Goal: Complete application form

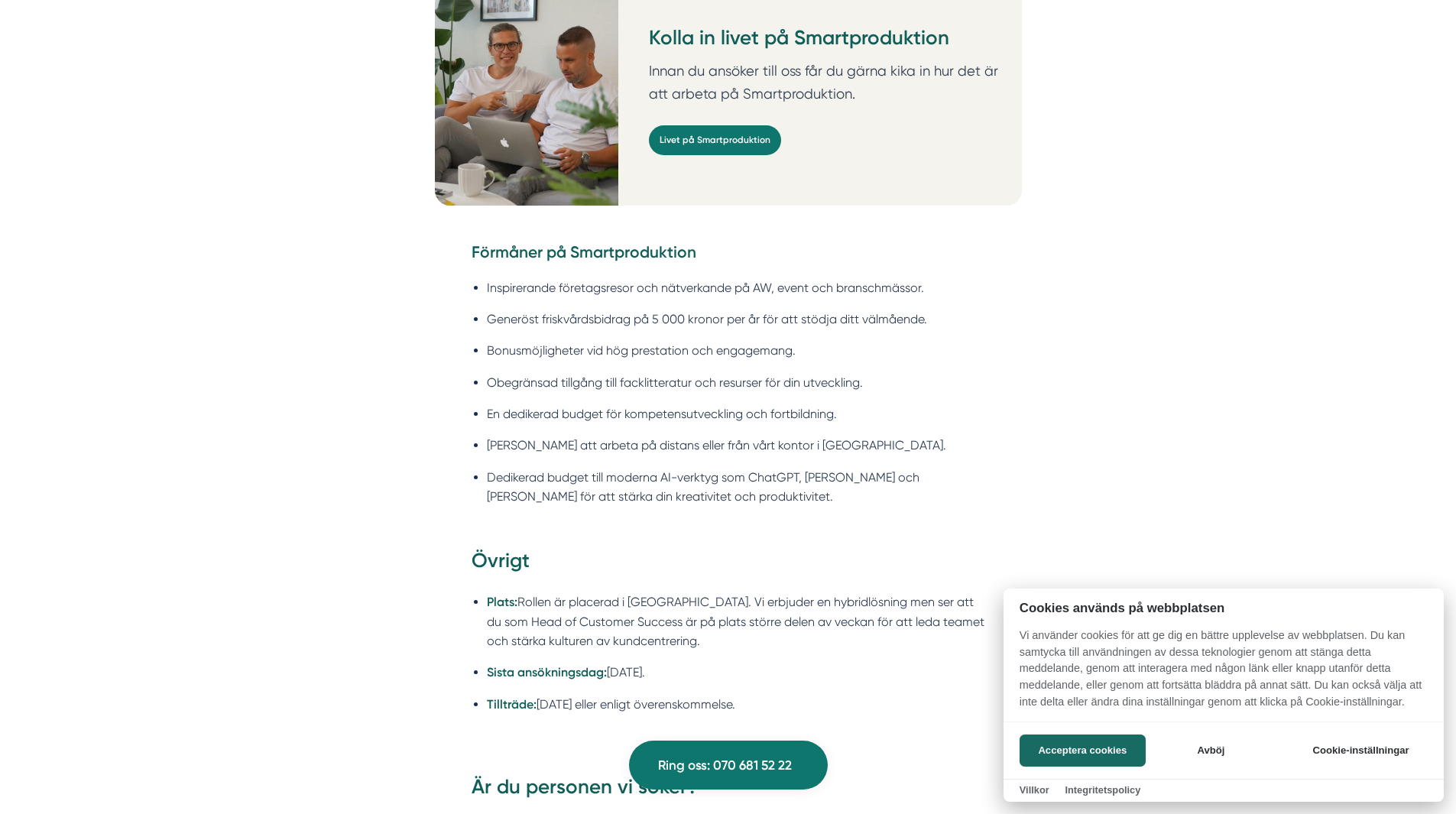
scroll to position [2196, 0]
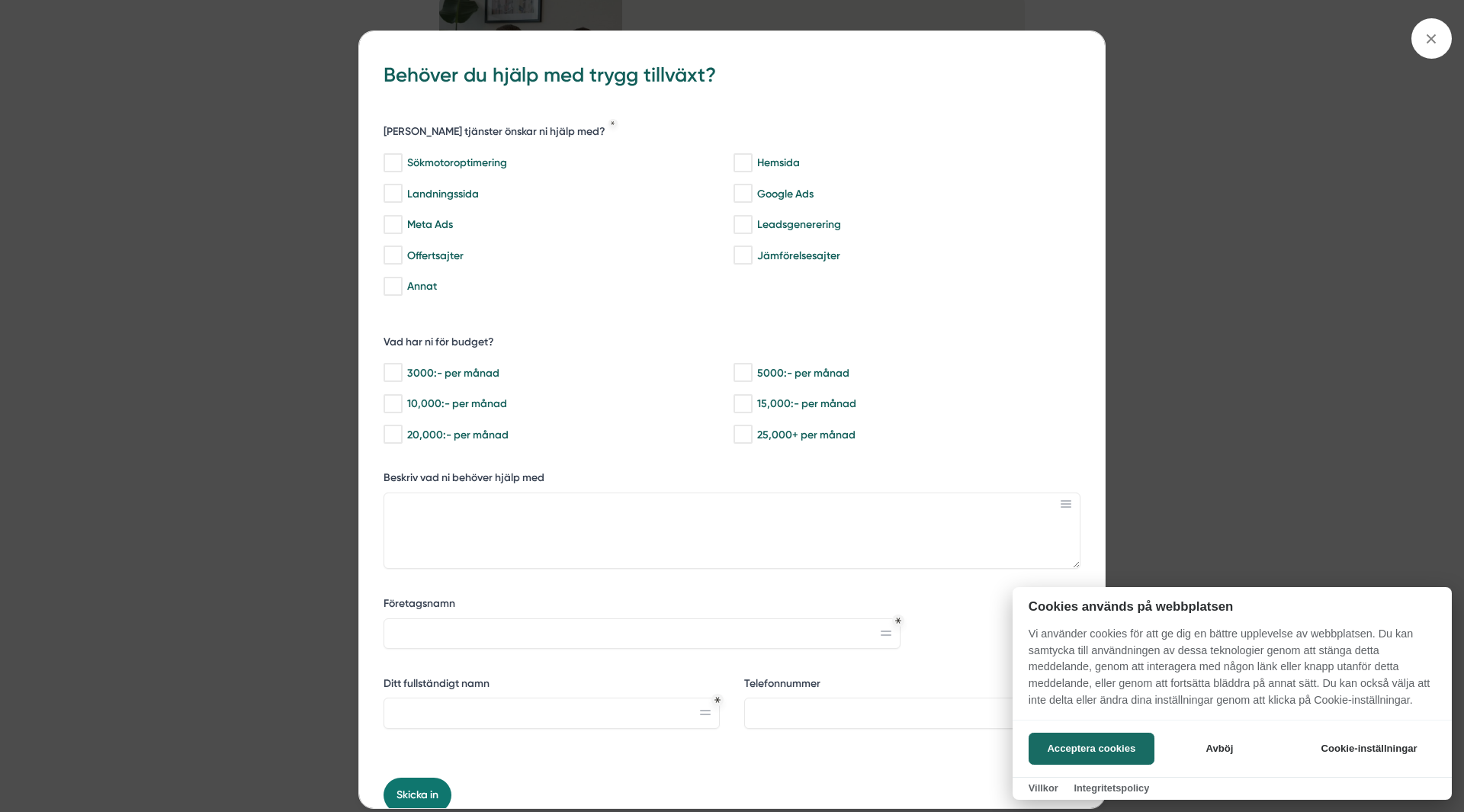
click at [1432, 37] on div at bounding box center [732, 406] width 1464 height 812
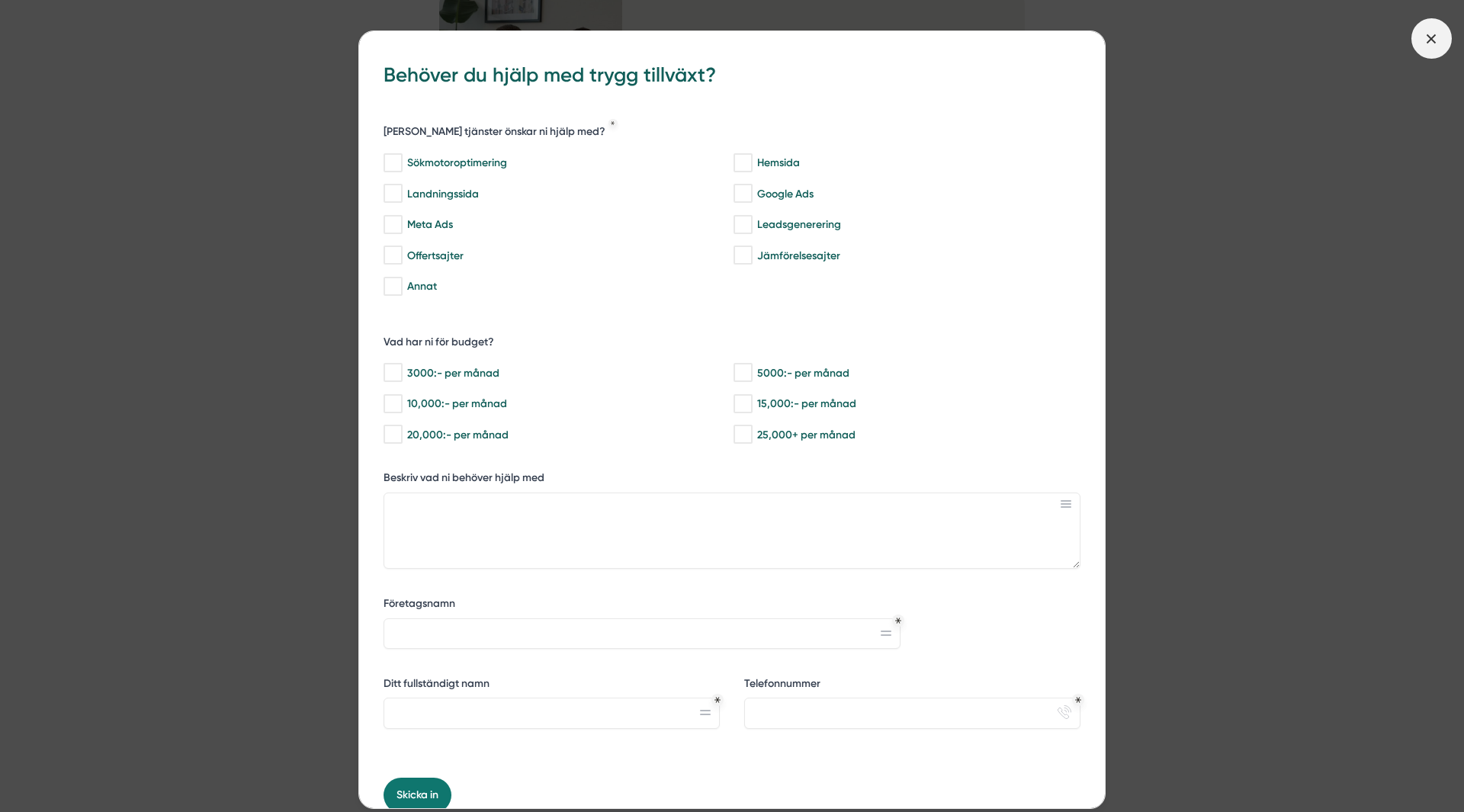
click at [1436, 33] on icon at bounding box center [1431, 39] width 17 height 17
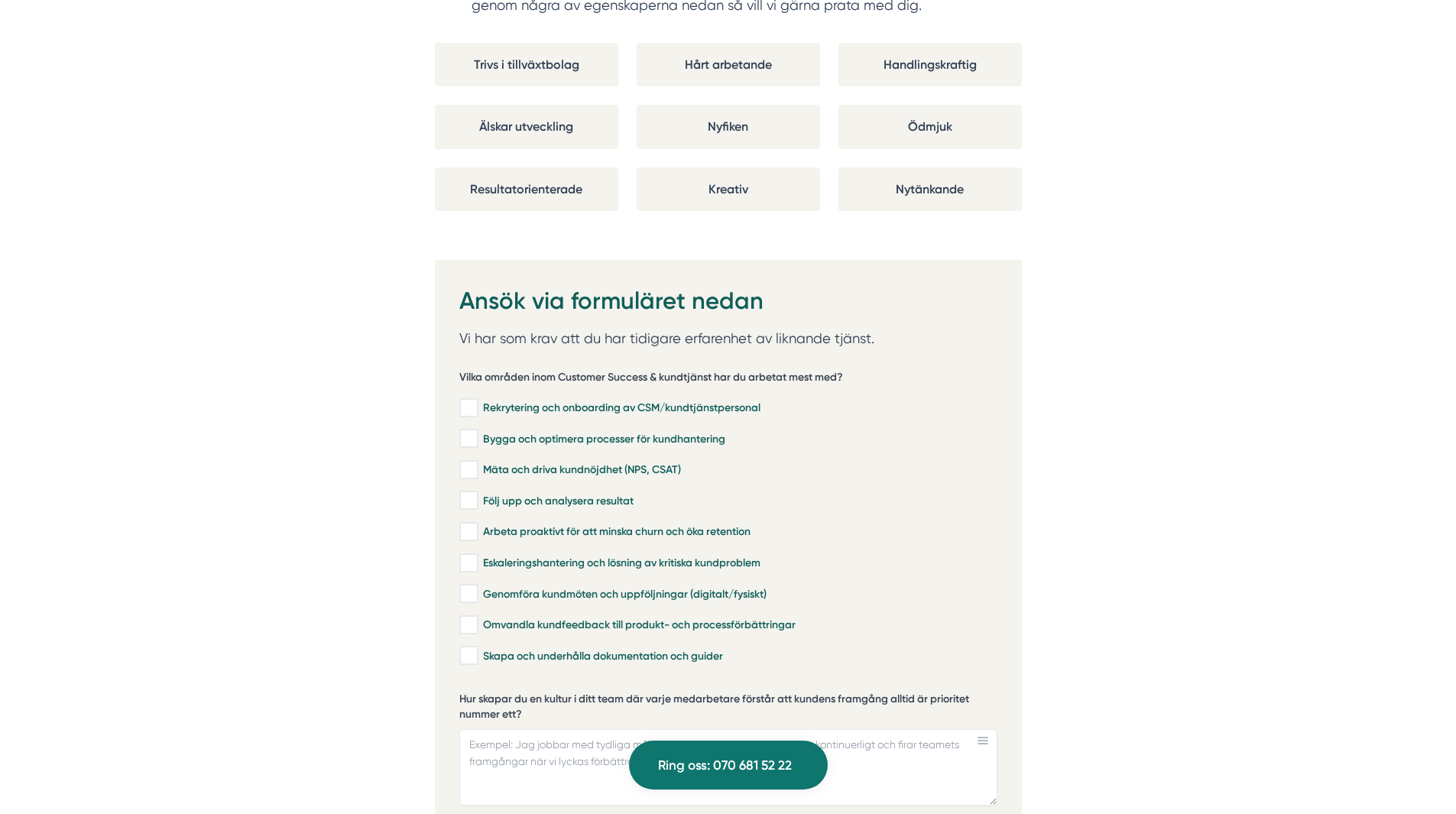
scroll to position [3058, 0]
click at [462, 462] on input "Mäta och driva kundnöjdhet (NPS, CSAT)" at bounding box center [468, 470] width 18 height 15
checkbox input "true"
click at [462, 492] on input "Följ upp och analysera resultat" at bounding box center [468, 500] width 18 height 15
checkbox input "true"
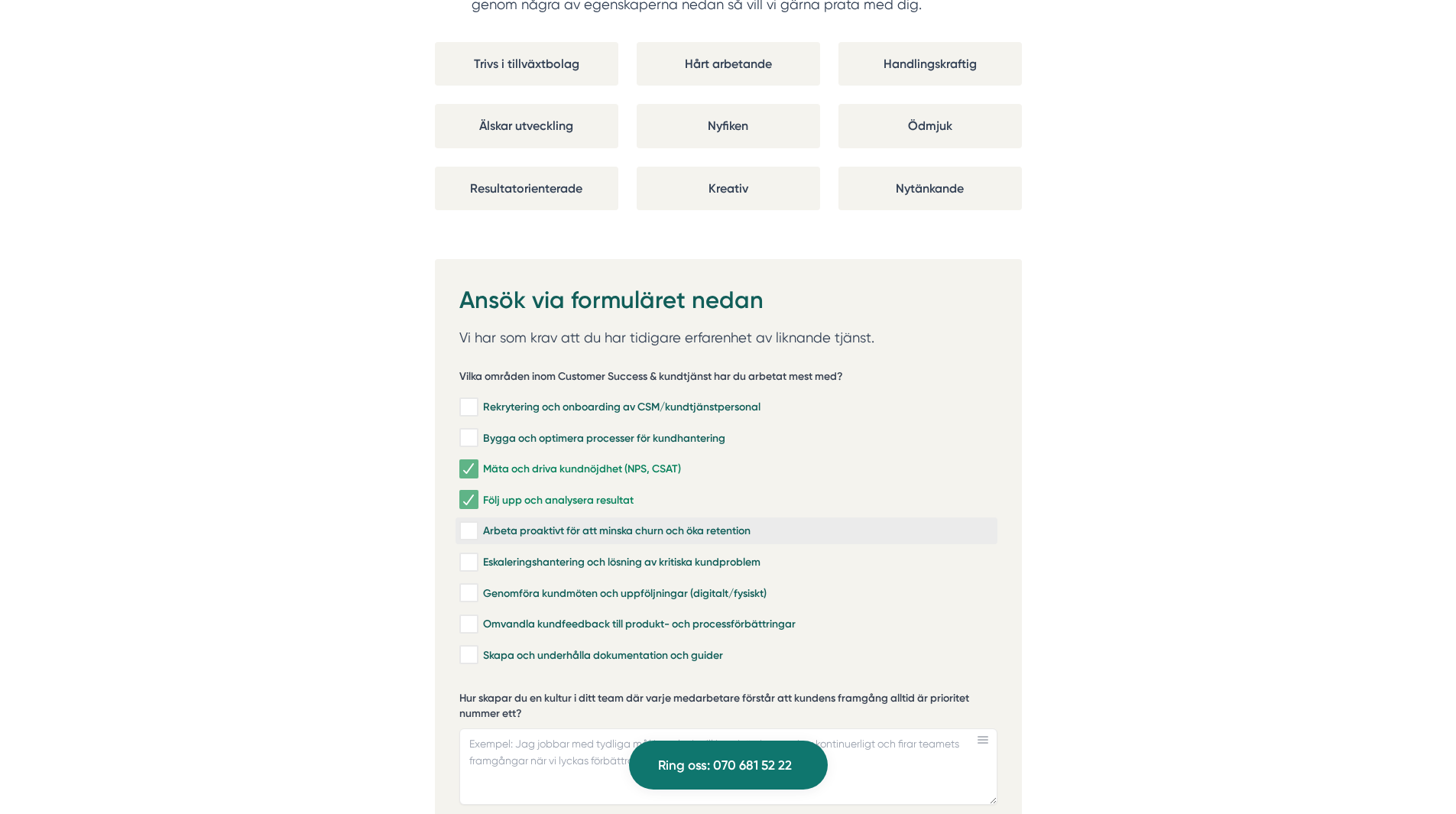
click at [468, 524] on input "Arbeta proaktivt för att minska churn och öka retention" at bounding box center [468, 531] width 18 height 15
checkbox input "true"
click at [473, 555] on input "Eskaleringshantering och lösning av kritiska kundproblem" at bounding box center [468, 563] width 18 height 15
checkbox input "true"
click at [470, 585] on input "Genomföra kundmöten och uppföljningar (digitalt/fysiskt)" at bounding box center [468, 593] width 18 height 15
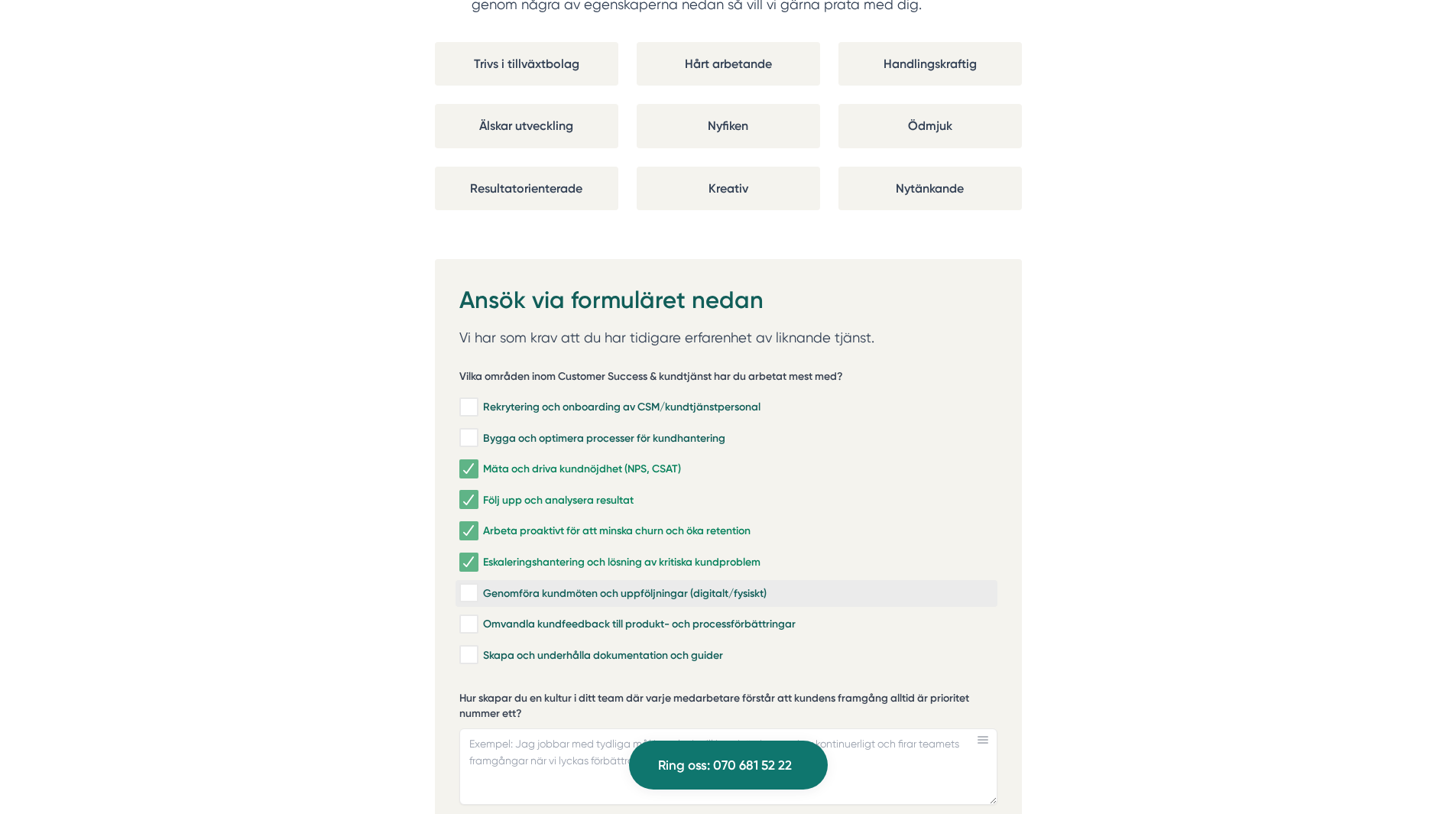
checkbox input "true"
click at [475, 617] on input "Omvandla kundfeedback till produkt- och processförbättringar" at bounding box center [468, 624] width 18 height 15
checkbox input "true"
click at [466, 399] on input "Rekrytering och onboarding av CSM/kundtjänstpersonal" at bounding box center [468, 407] width 18 height 15
checkbox input "true"
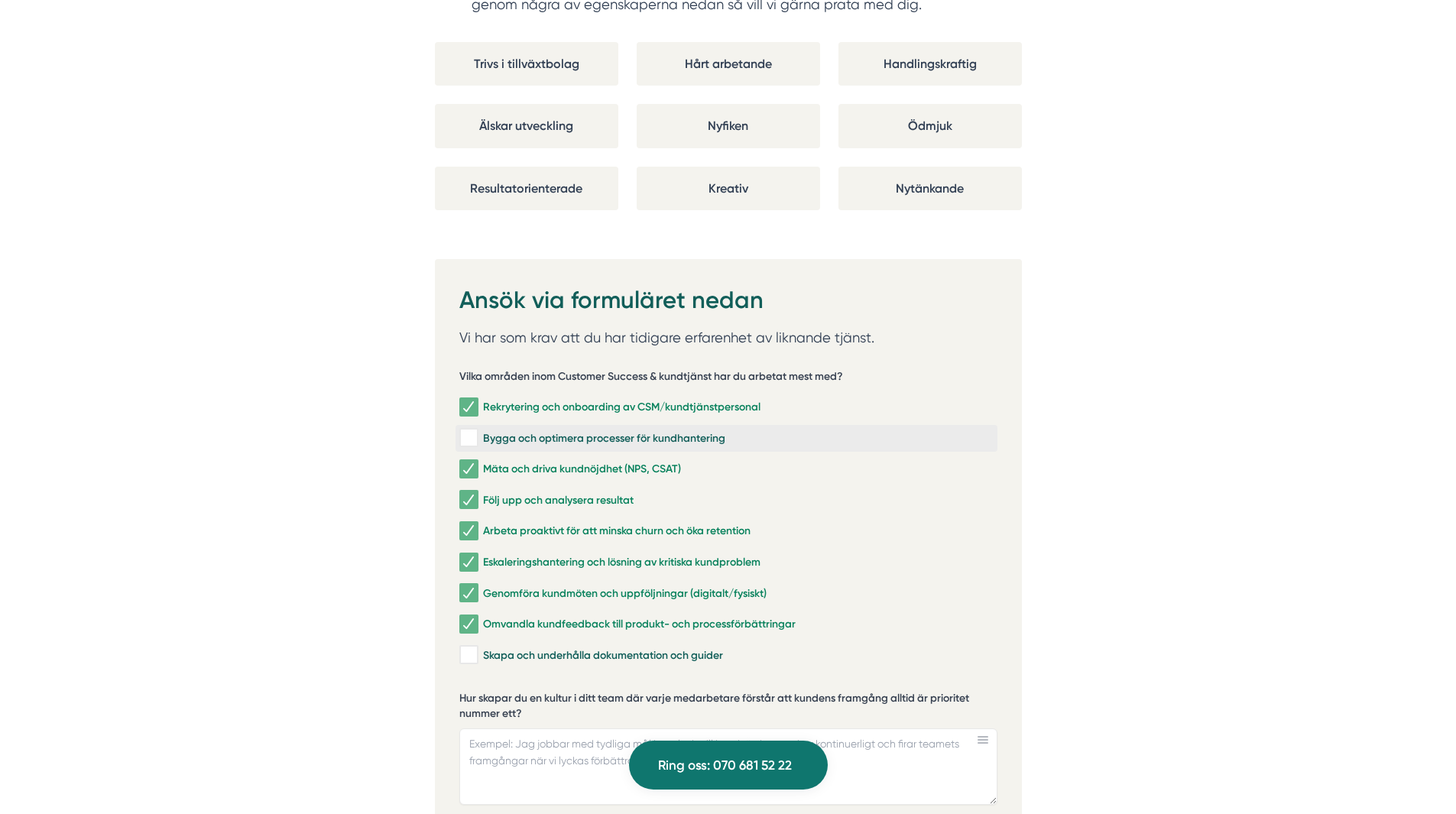
click at [464, 425] on label "Bygga och optimera processer för kundhantering" at bounding box center [726, 438] width 542 height 27
click at [464, 431] on input "Bygga och optimera processer för kundhantering" at bounding box center [468, 438] width 18 height 15
checkbox input "true"
click at [476, 647] on input "Skapa och underhålla dokumentation och guider" at bounding box center [468, 655] width 18 height 15
checkbox input "true"
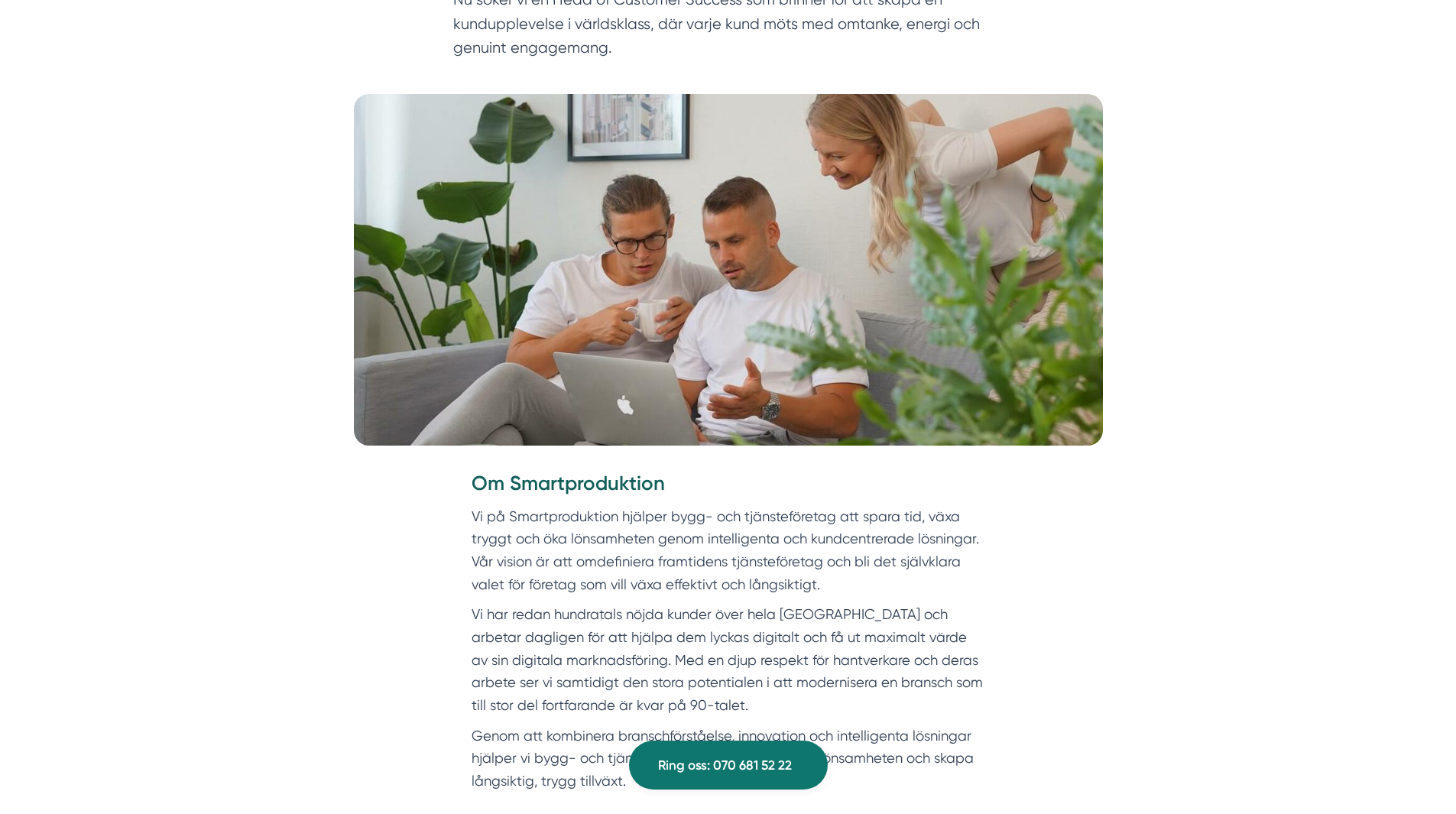
scroll to position [0, 0]
